Goal: Information Seeking & Learning: Find specific fact

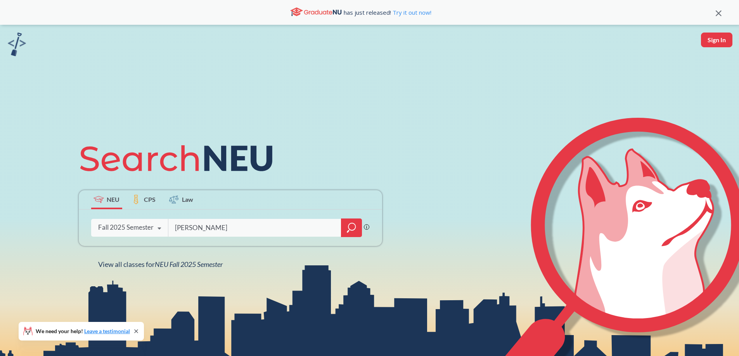
type input "[PERSON_NAME]"
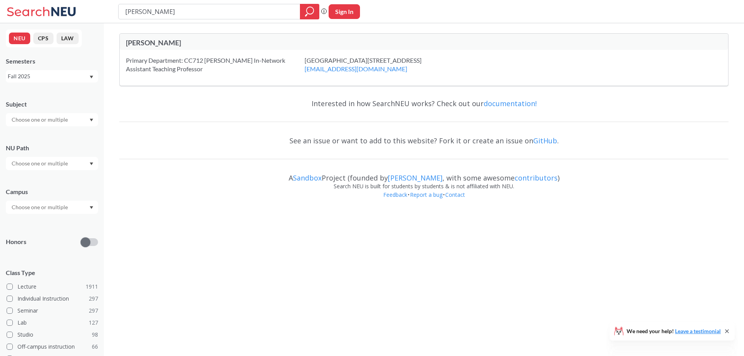
drag, startPoint x: 186, startPoint y: 14, endPoint x: 1, endPoint y: -2, distance: 185.2
click at [1, 0] on html "[PERSON_NAME] search guarantees the exact search appears in the results. Ex. If…" at bounding box center [372, 178] width 744 height 356
type input "fina 6331"
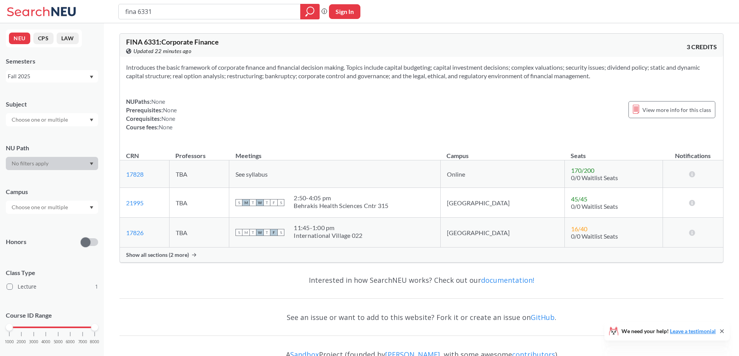
click at [143, 254] on span "Show all sections (2 more)" at bounding box center [157, 255] width 63 height 7
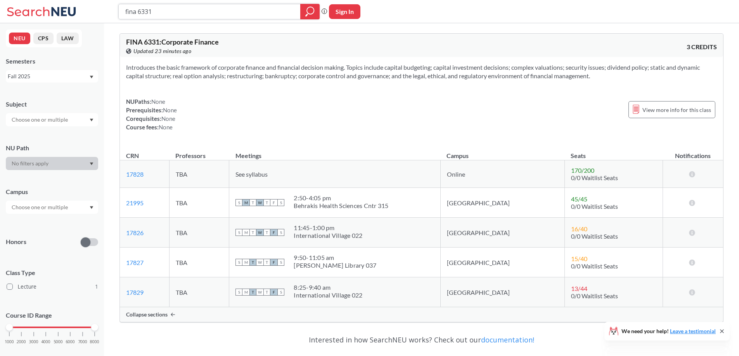
click at [173, 17] on input "fina 6331" at bounding box center [209, 11] width 170 height 13
type input "fina 6237"
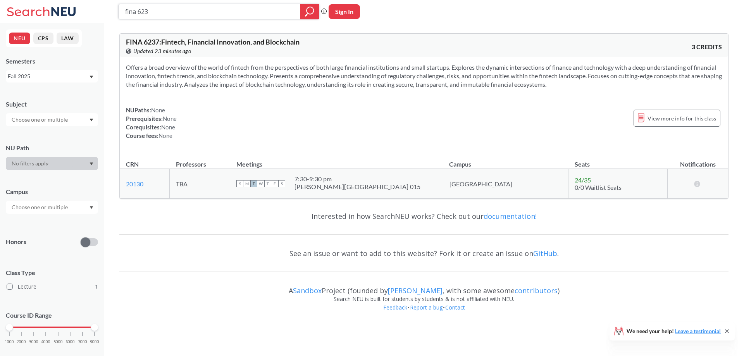
type input "fina 6238"
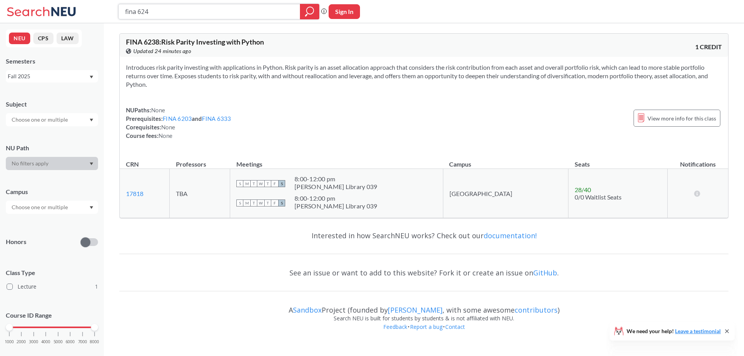
type input "fina 6240"
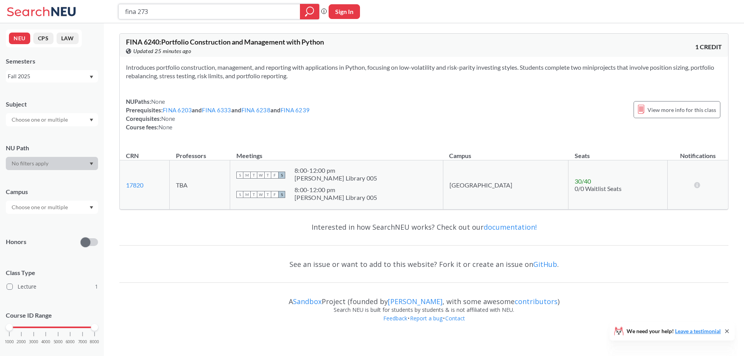
type input "fina 2730"
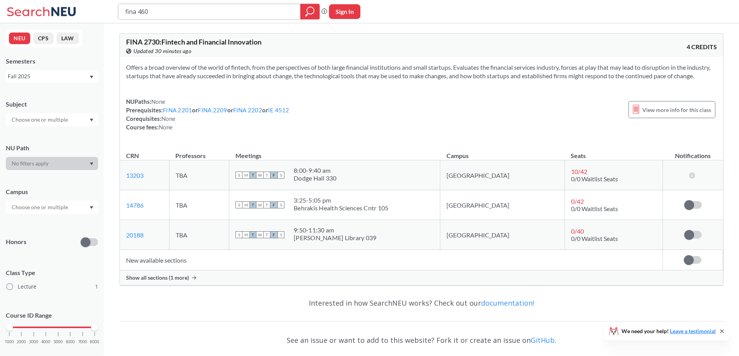
type input "fina 4604"
